Goal: Task Accomplishment & Management: Complete application form

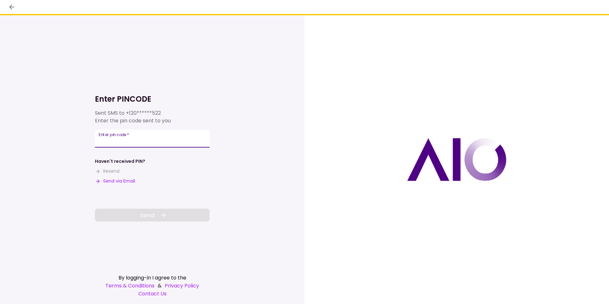
click at [116, 143] on input "Enter pin code   *" at bounding box center [152, 139] width 115 height 18
type input "******"
click at [135, 213] on button "Send" at bounding box center [152, 215] width 115 height 13
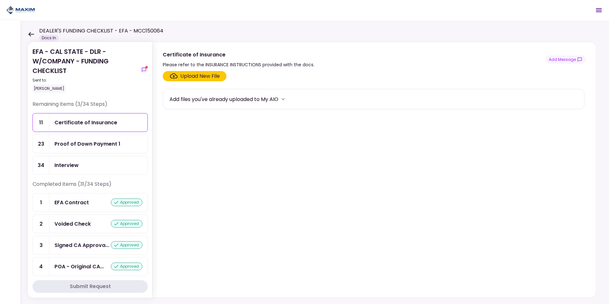
click at [82, 143] on div "Proof of Down Payment 1" at bounding box center [87, 144] width 66 height 8
click at [198, 76] on div "Upload New File" at bounding box center [199, 76] width 39 height 8
click at [0, 0] on input "Upload New File" at bounding box center [0, 0] width 0 height 0
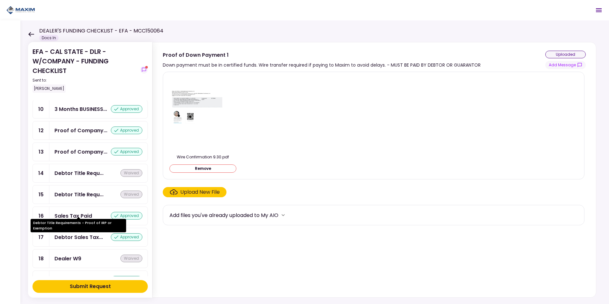
scroll to position [318, 0]
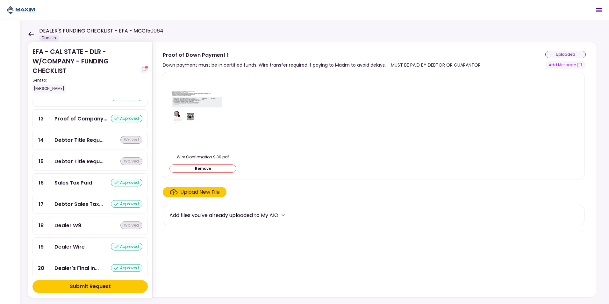
click at [81, 285] on div "Submit Request" at bounding box center [90, 287] width 41 height 8
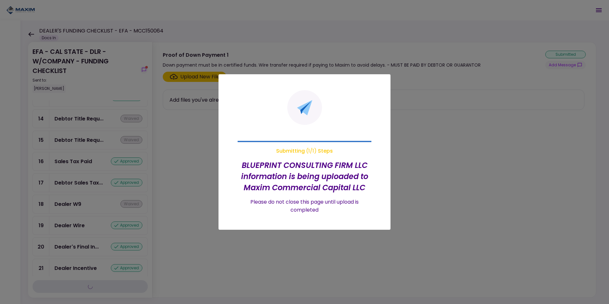
scroll to position [297, 0]
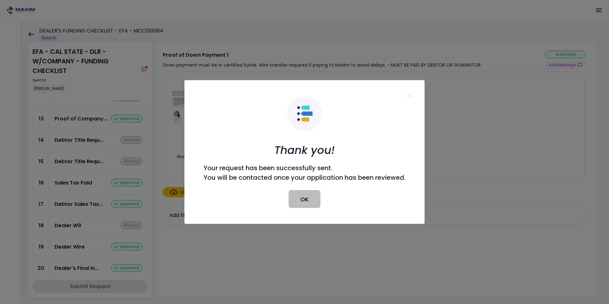
click at [304, 197] on button "OK" at bounding box center [305, 199] width 32 height 18
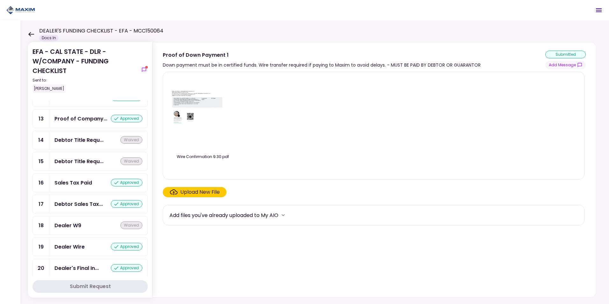
click at [172, 92] on img at bounding box center [203, 113] width 64 height 49
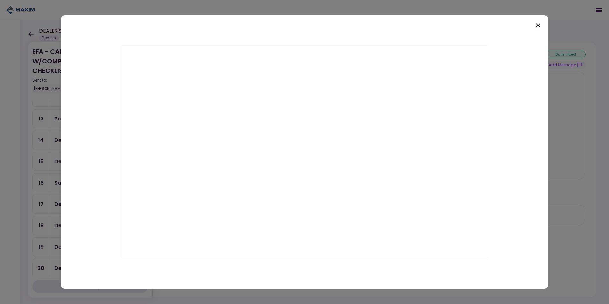
click at [537, 24] on icon at bounding box center [538, 25] width 4 height 4
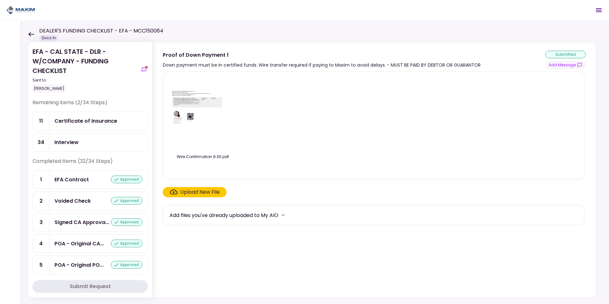
scroll to position [0, 0]
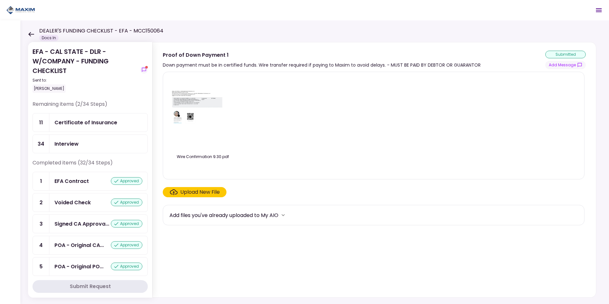
click at [92, 122] on div "Certificate of Insurance" at bounding box center [85, 122] width 63 height 8
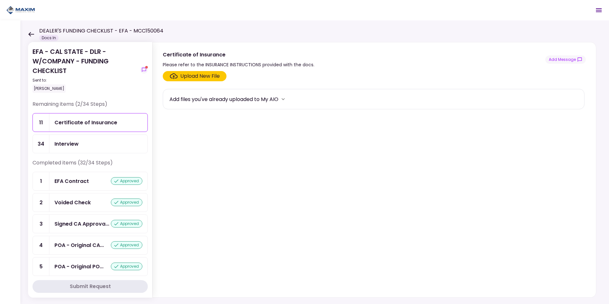
click at [205, 75] on div "Upload New File" at bounding box center [199, 76] width 39 height 8
click at [0, 0] on input "Upload New File" at bounding box center [0, 0] width 0 height 0
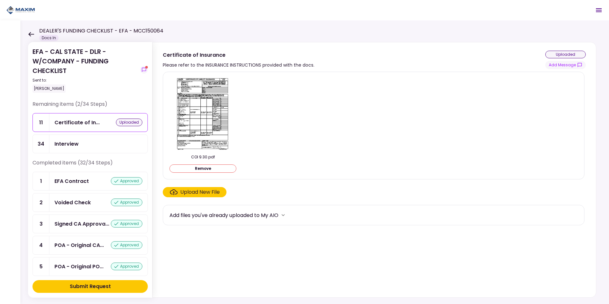
click at [194, 195] on div "Upload New File" at bounding box center [199, 192] width 39 height 8
click at [0, 0] on input "Upload New File" at bounding box center [0, 0] width 0 height 0
click at [79, 288] on div "Submit Request" at bounding box center [90, 287] width 41 height 8
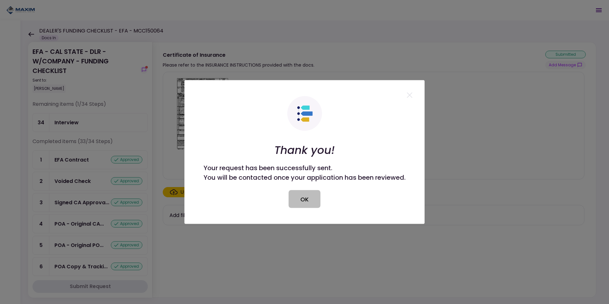
click at [319, 201] on button "OK" at bounding box center [305, 199] width 32 height 18
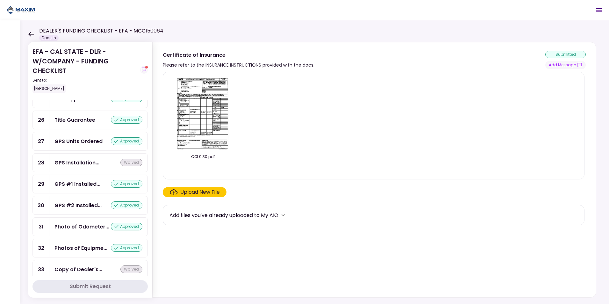
scroll to position [597, 0]
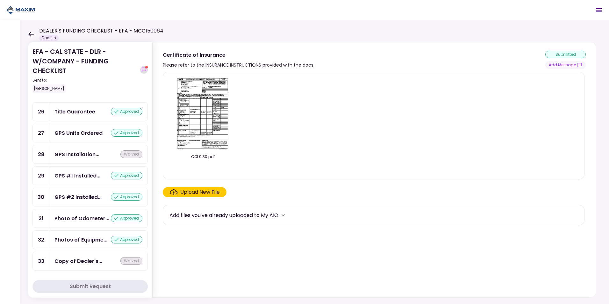
click at [142, 69] on icon "show-messages" at bounding box center [144, 70] width 4 height 4
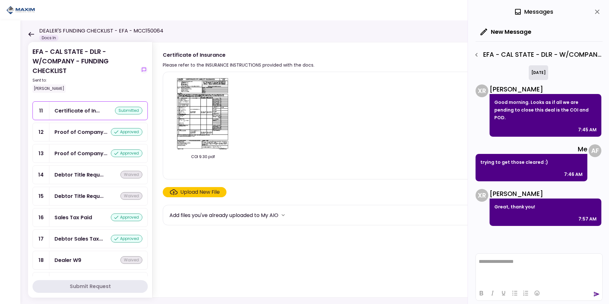
scroll to position [318, 0]
